Goal: Purchase product/service

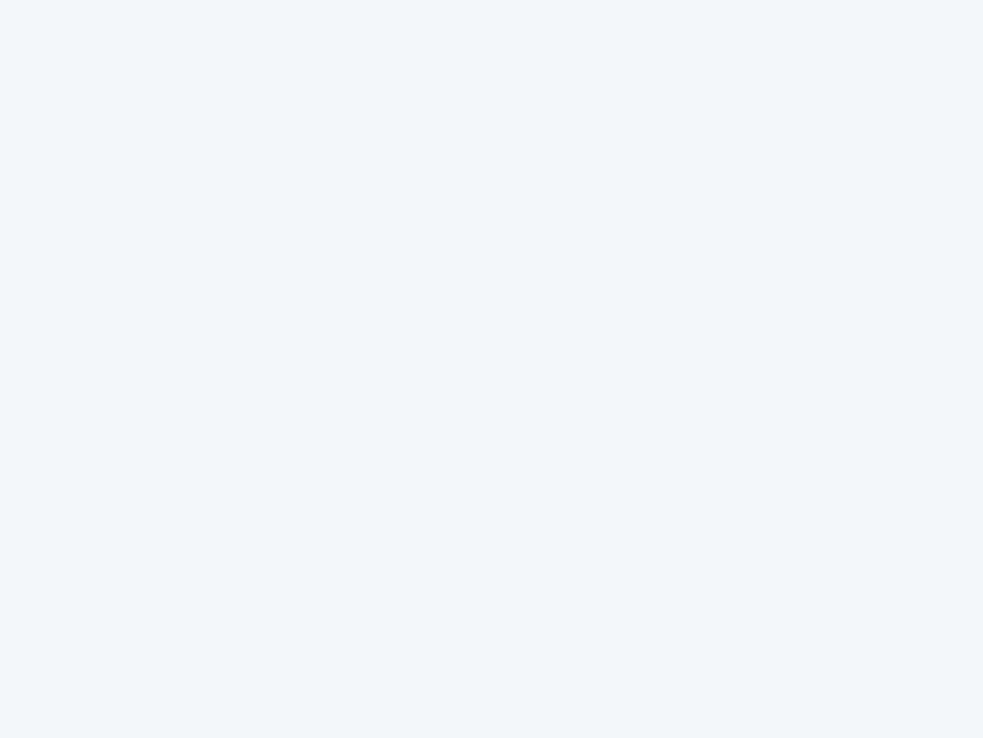
click at [492, 369] on div at bounding box center [491, 369] width 983 height 738
